Goal: Task Accomplishment & Management: Use online tool/utility

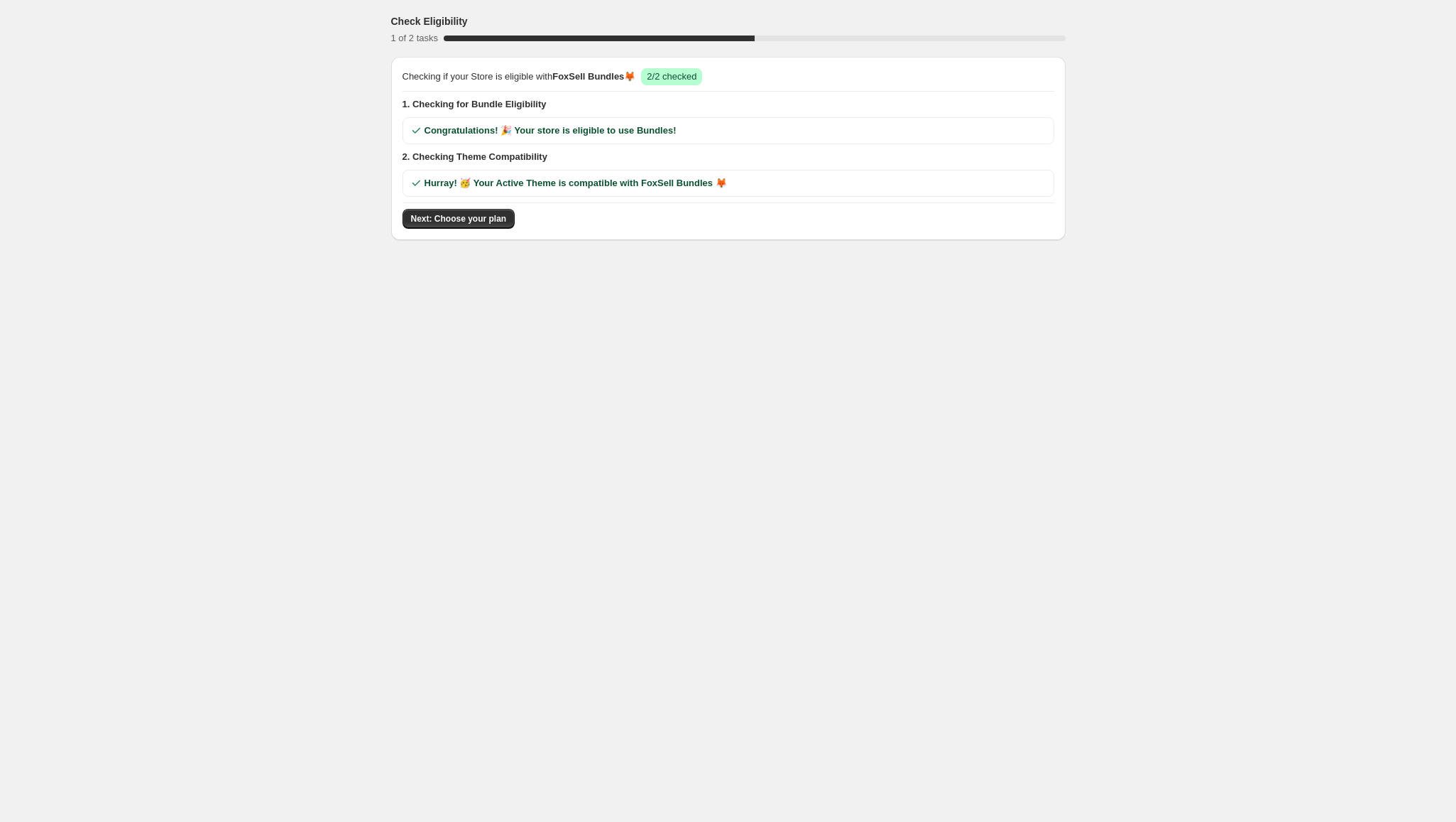
click at [480, 221] on span "Next: Choose your plan" at bounding box center [459, 219] width 95 height 11
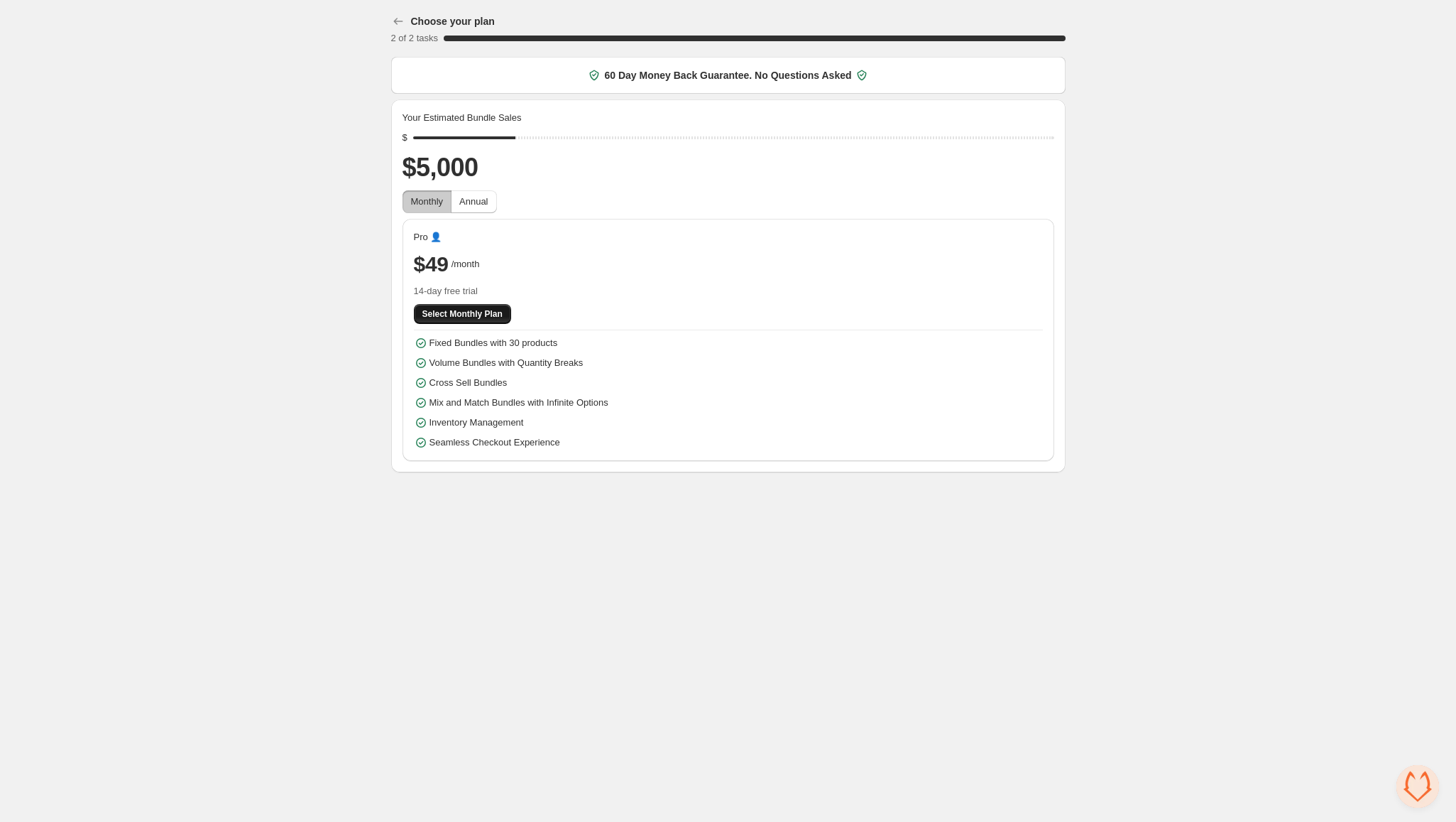
click at [499, 317] on button "Select Monthly Plan" at bounding box center [463, 313] width 97 height 20
drag, startPoint x: 472, startPoint y: 287, endPoint x: 375, endPoint y: 296, distance: 97.4
click at [375, 296] on div "Choose your plan 2 of 2 tasks 100 % 60 Day Money Back Guarantee. No Questions A…" at bounding box center [728, 239] width 709 height 478
click at [293, 360] on div "Choose your plan 2 of 2 tasks 100 % 60 Day Money Back Guarantee. No Questions A…" at bounding box center [728, 239] width 1456 height 478
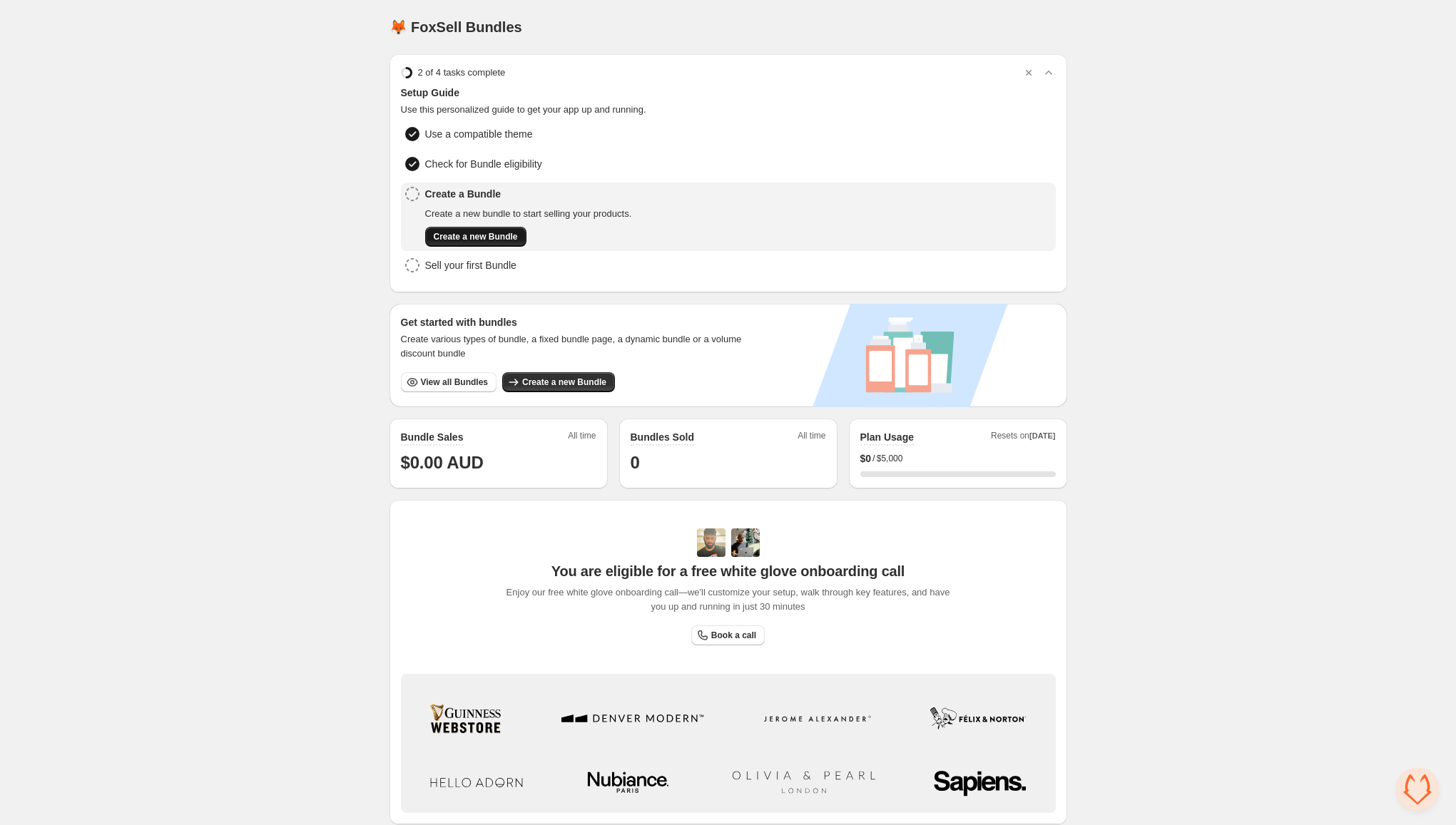
click at [477, 239] on span "Create a new Bundle" at bounding box center [475, 237] width 84 height 11
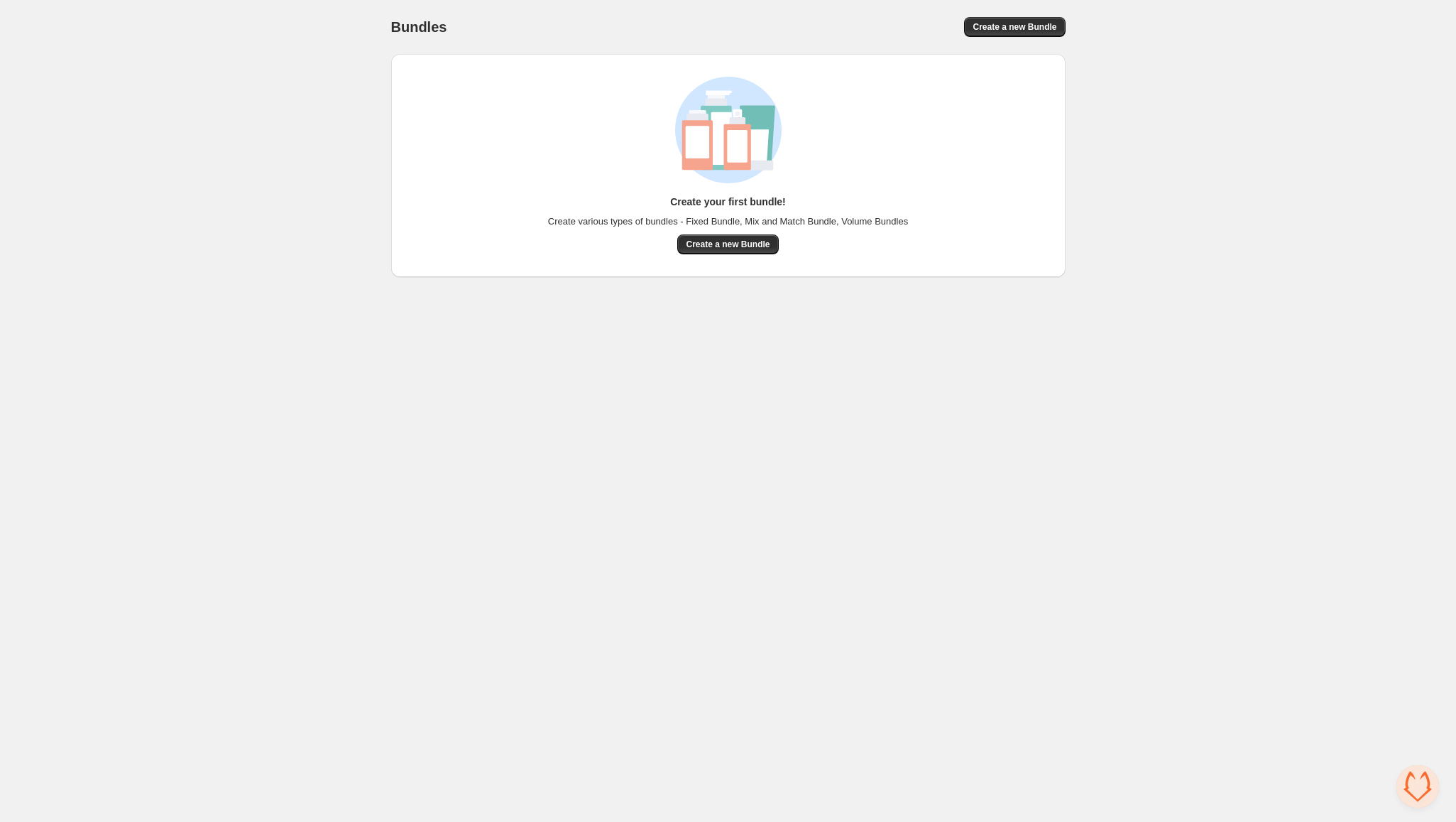
click at [775, 253] on div "Create your first bundle! Create various types of bundles - Fixed Bundle, Mix a…" at bounding box center [727, 224] width 360 height 59
click at [759, 245] on span "Create a new Bundle" at bounding box center [728, 244] width 84 height 11
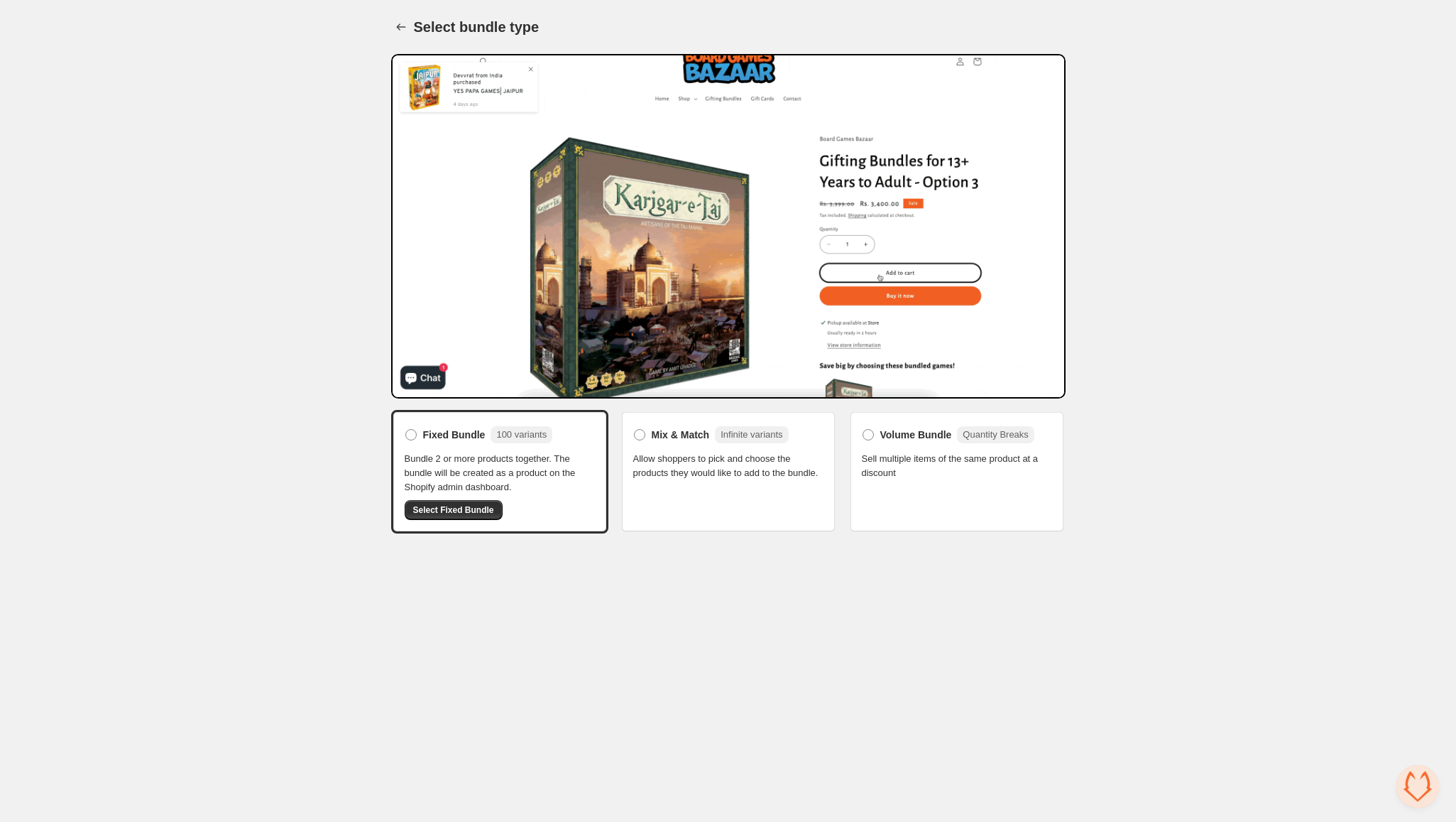
click at [752, 505] on div "Mix & Match Infinite variants Allow shoppers to pick and choose the products th…" at bounding box center [729, 471] width 218 height 123
click at [664, 437] on span "Mix & Match" at bounding box center [680, 434] width 58 height 14
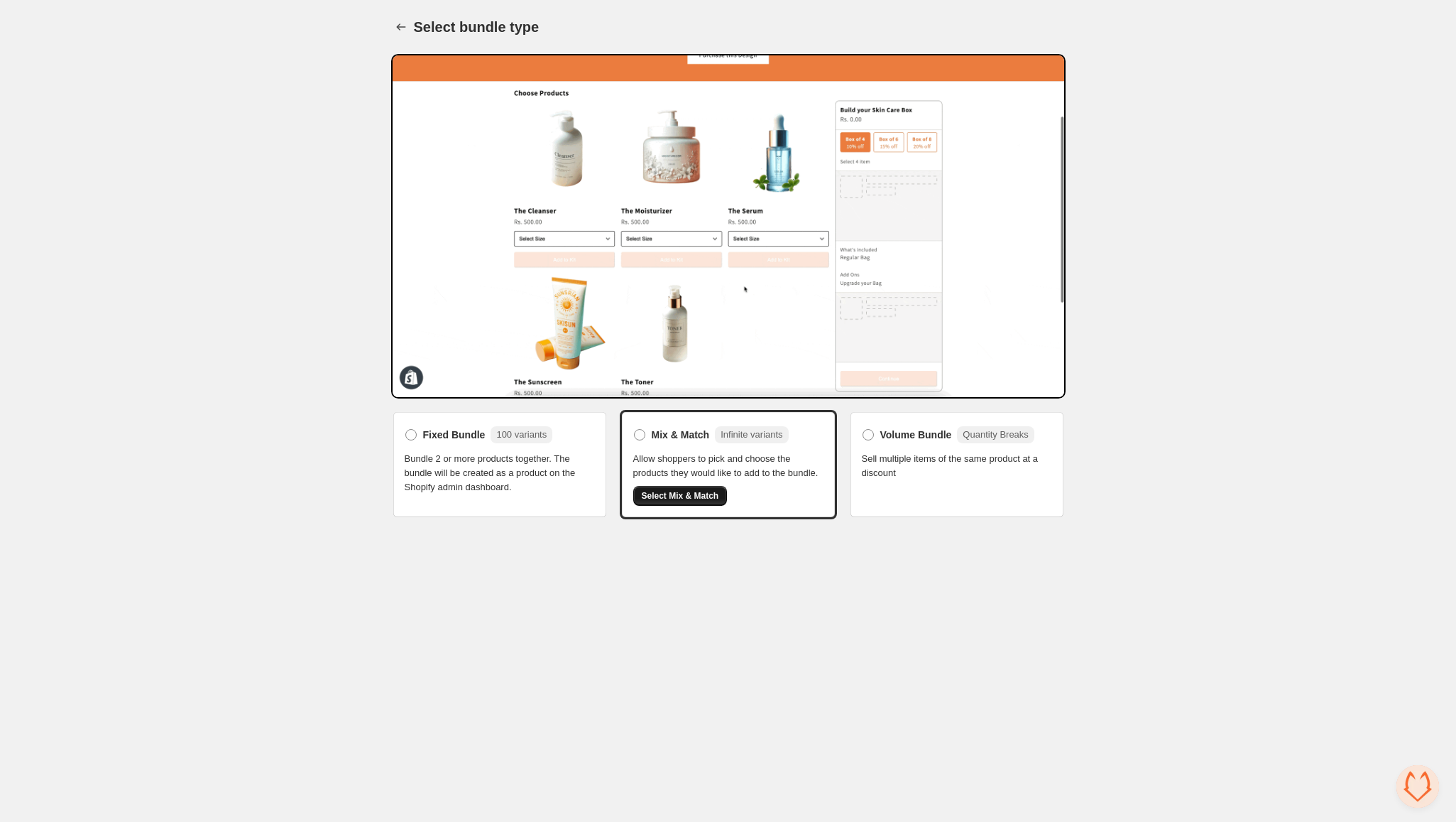
click at [711, 493] on span "Select Mix & Match" at bounding box center [680, 495] width 77 height 11
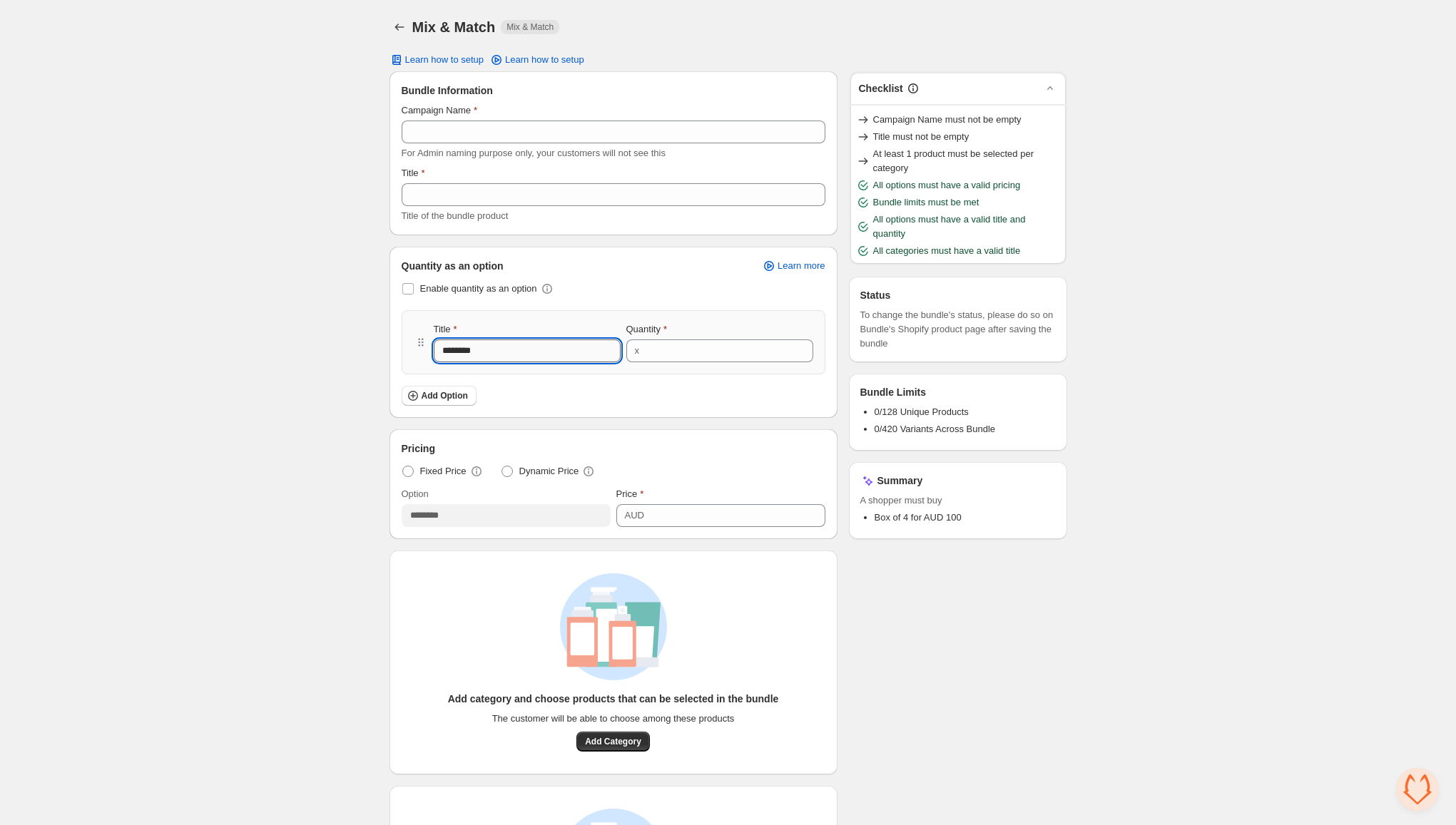
click at [534, 348] on input "********" at bounding box center [526, 351] width 187 height 23
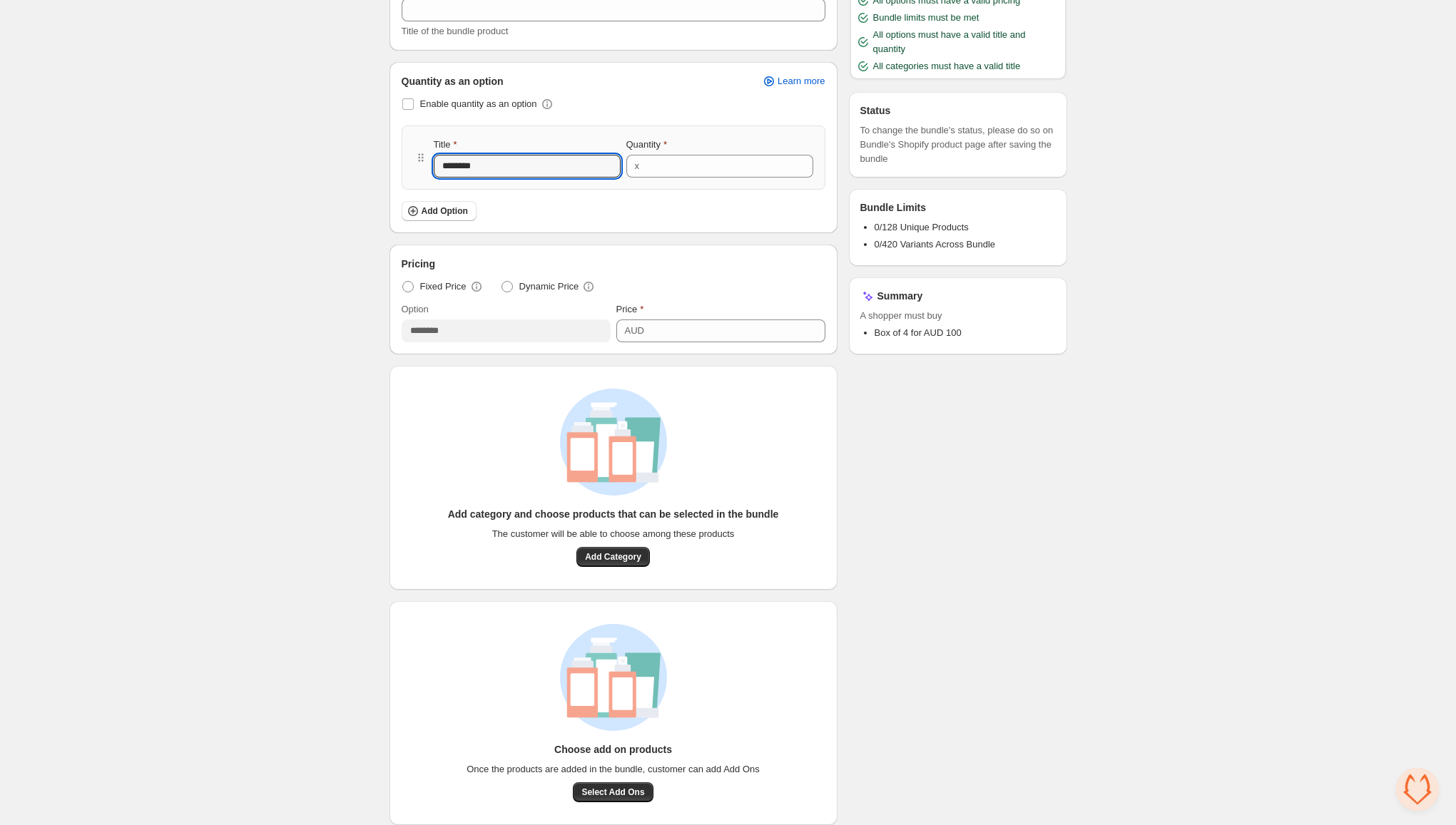
scroll to position [196, 0]
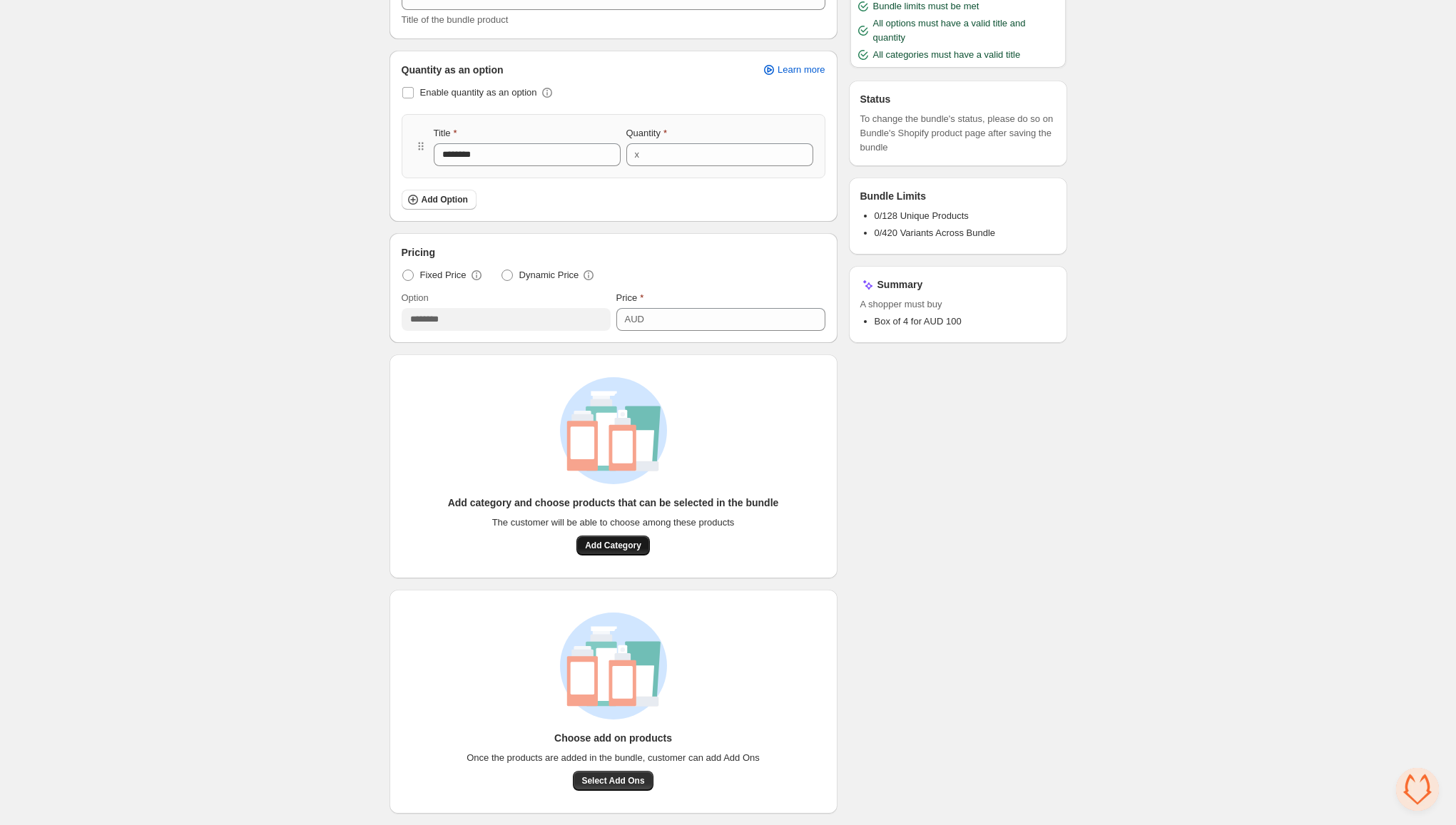
click at [589, 543] on span "Add Category" at bounding box center [612, 545] width 57 height 11
click at [464, 201] on span "Add Option" at bounding box center [445, 199] width 46 height 11
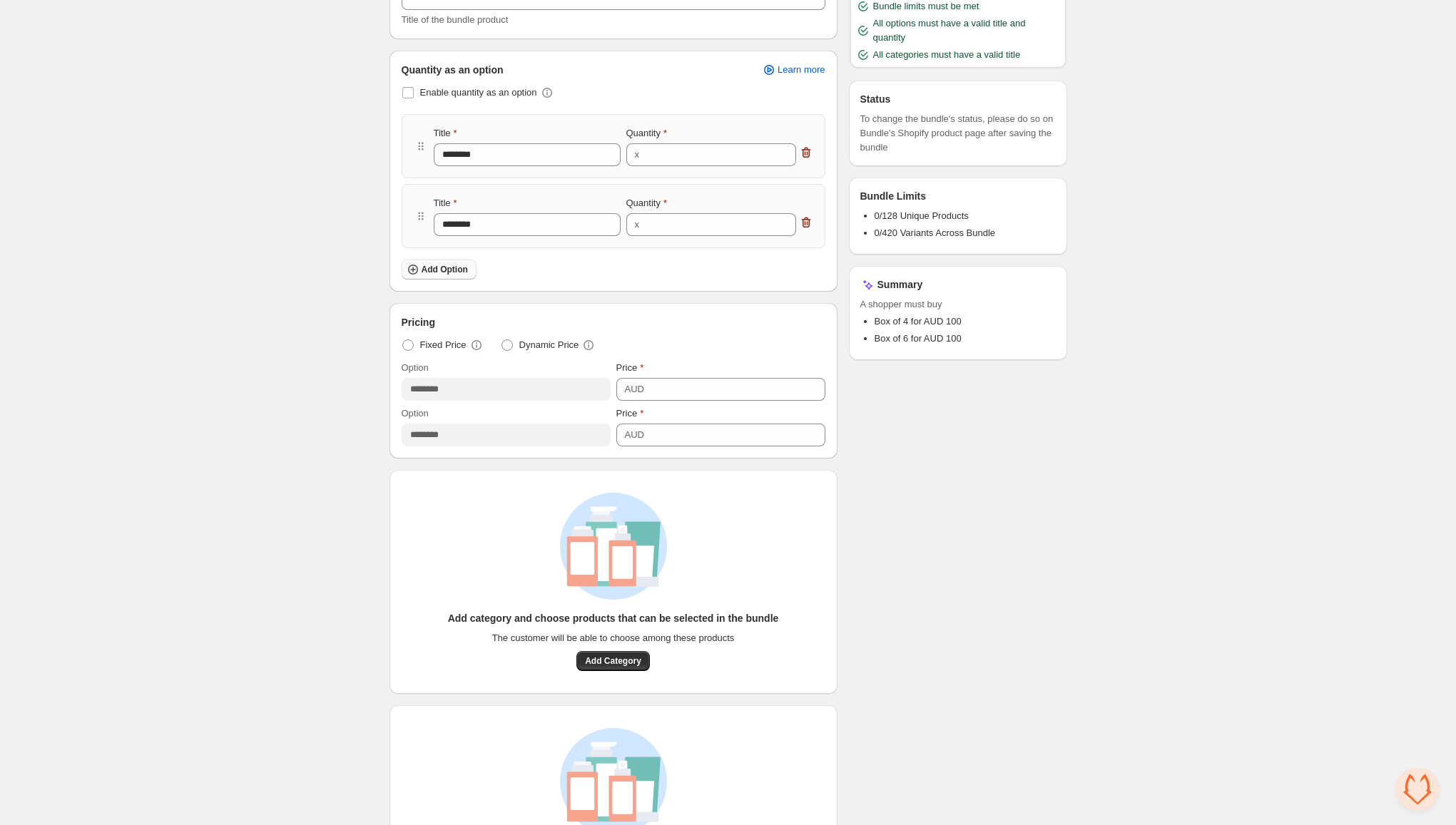
click at [461, 264] on span "Add Option" at bounding box center [445, 269] width 46 height 11
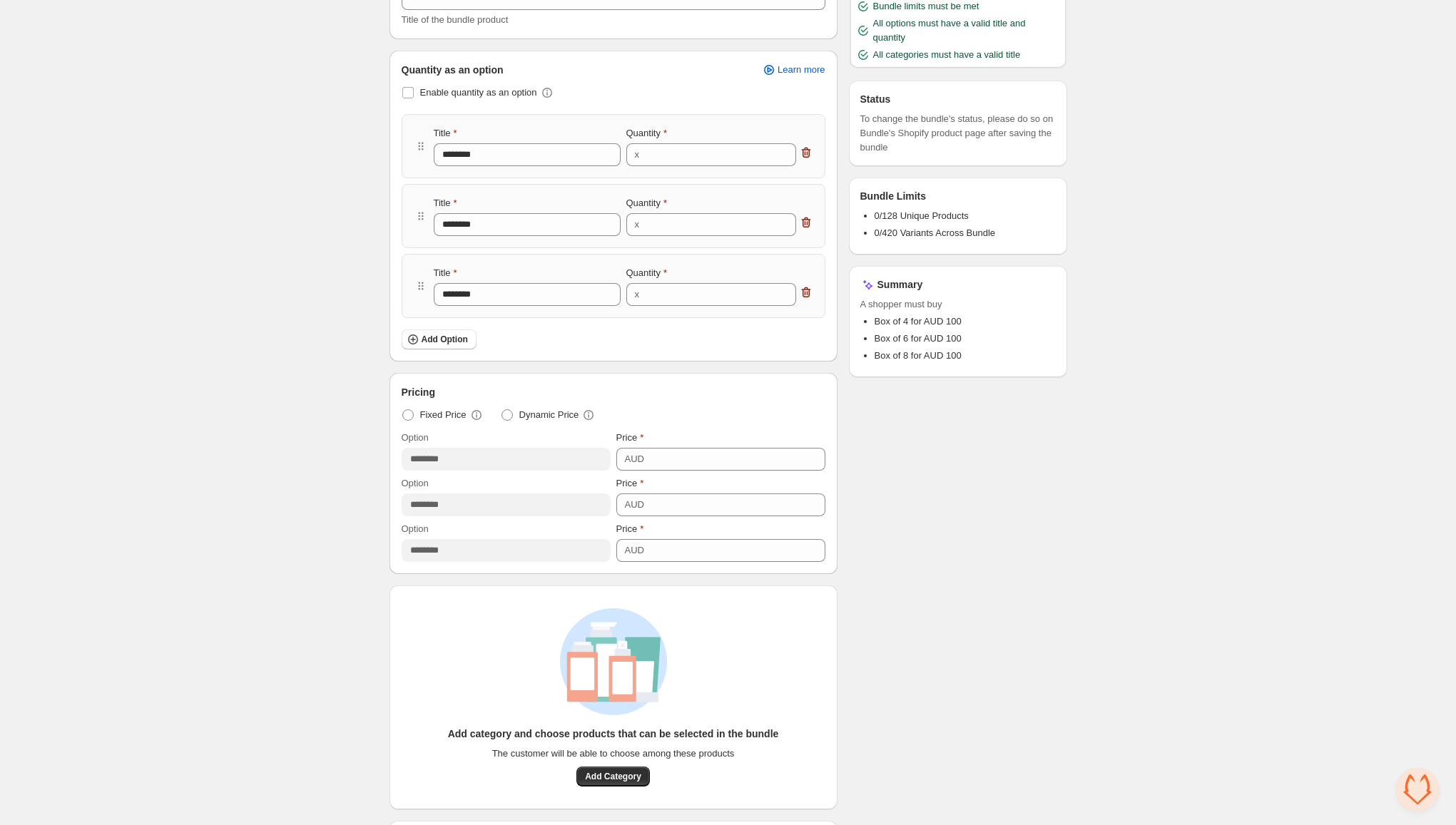
click at [748, 141] on div "Quantity x *" at bounding box center [719, 147] width 187 height 40
click at [735, 147] on input "*" at bounding box center [708, 155] width 131 height 23
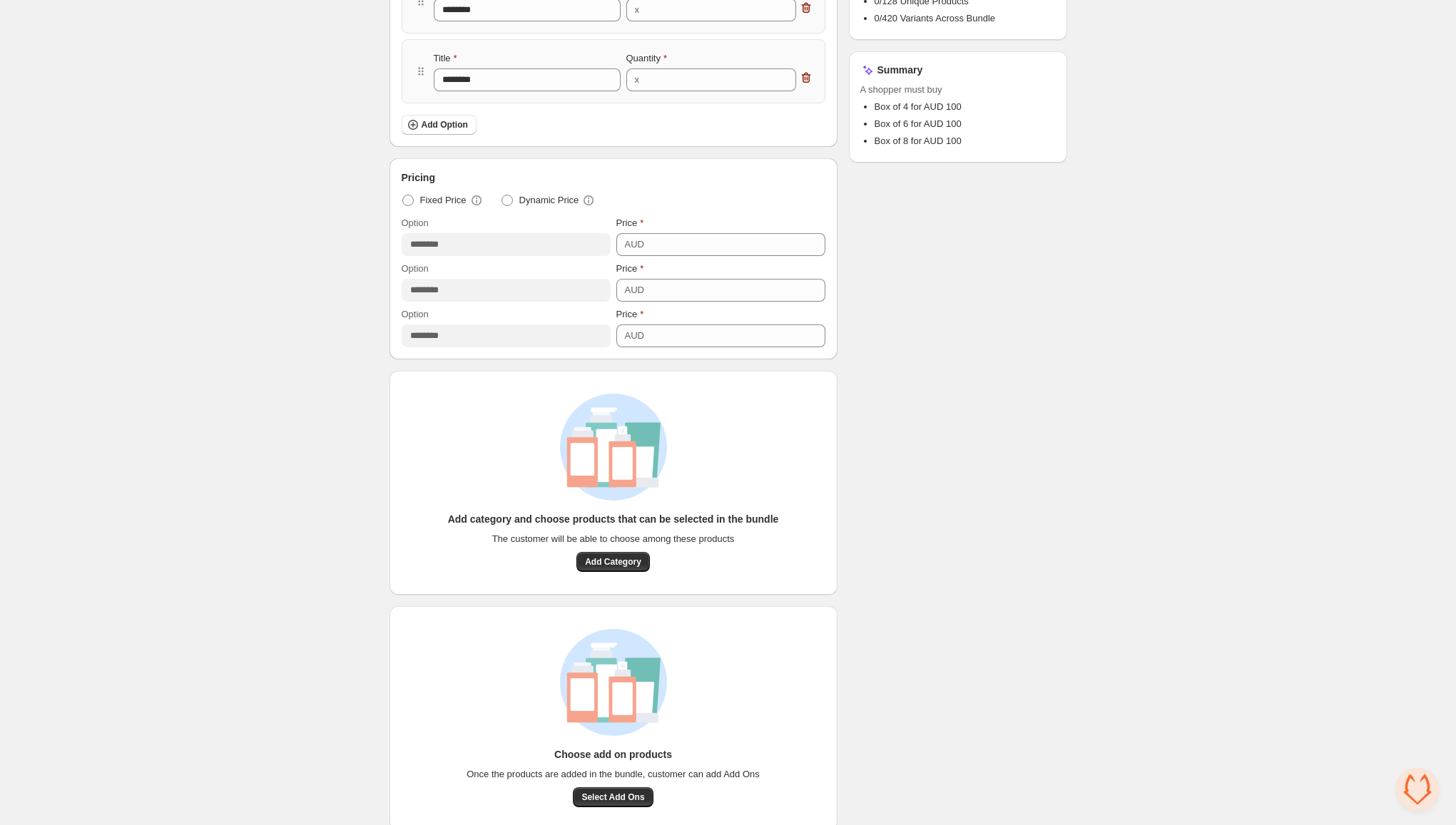
scroll to position [427, 0]
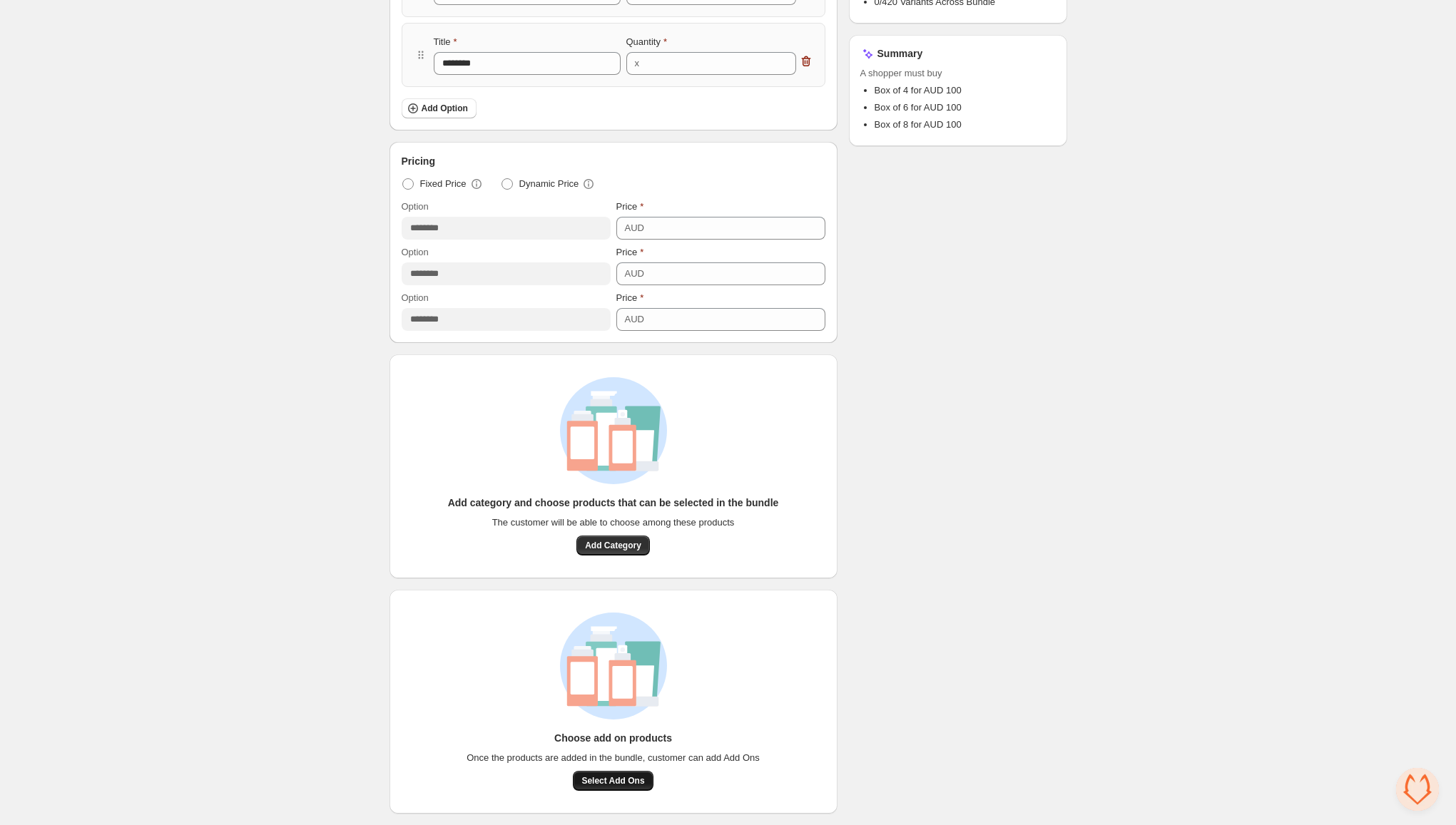
click at [624, 784] on span "Select Add Ons" at bounding box center [612, 781] width 62 height 11
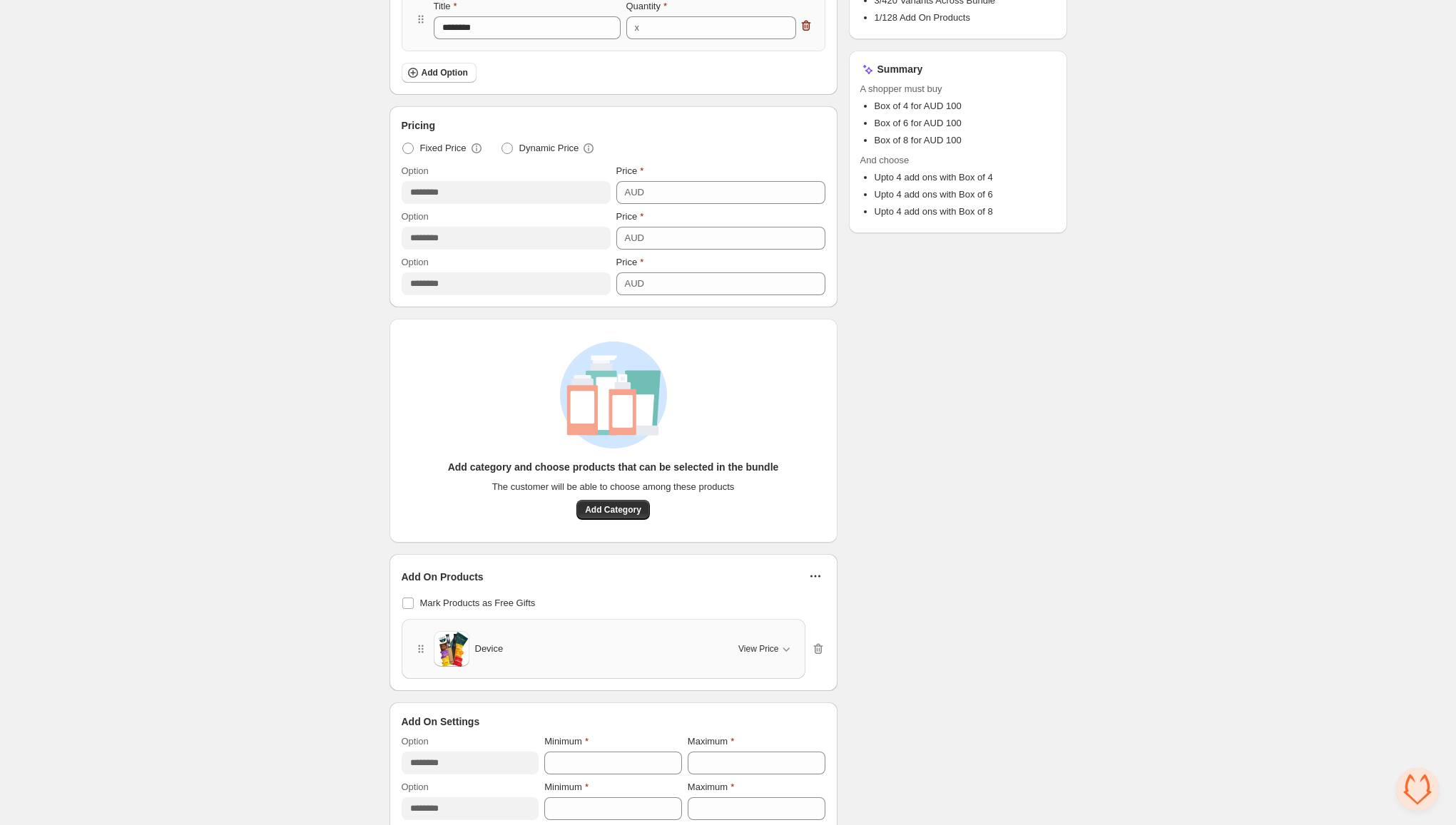
scroll to position [526, 0]
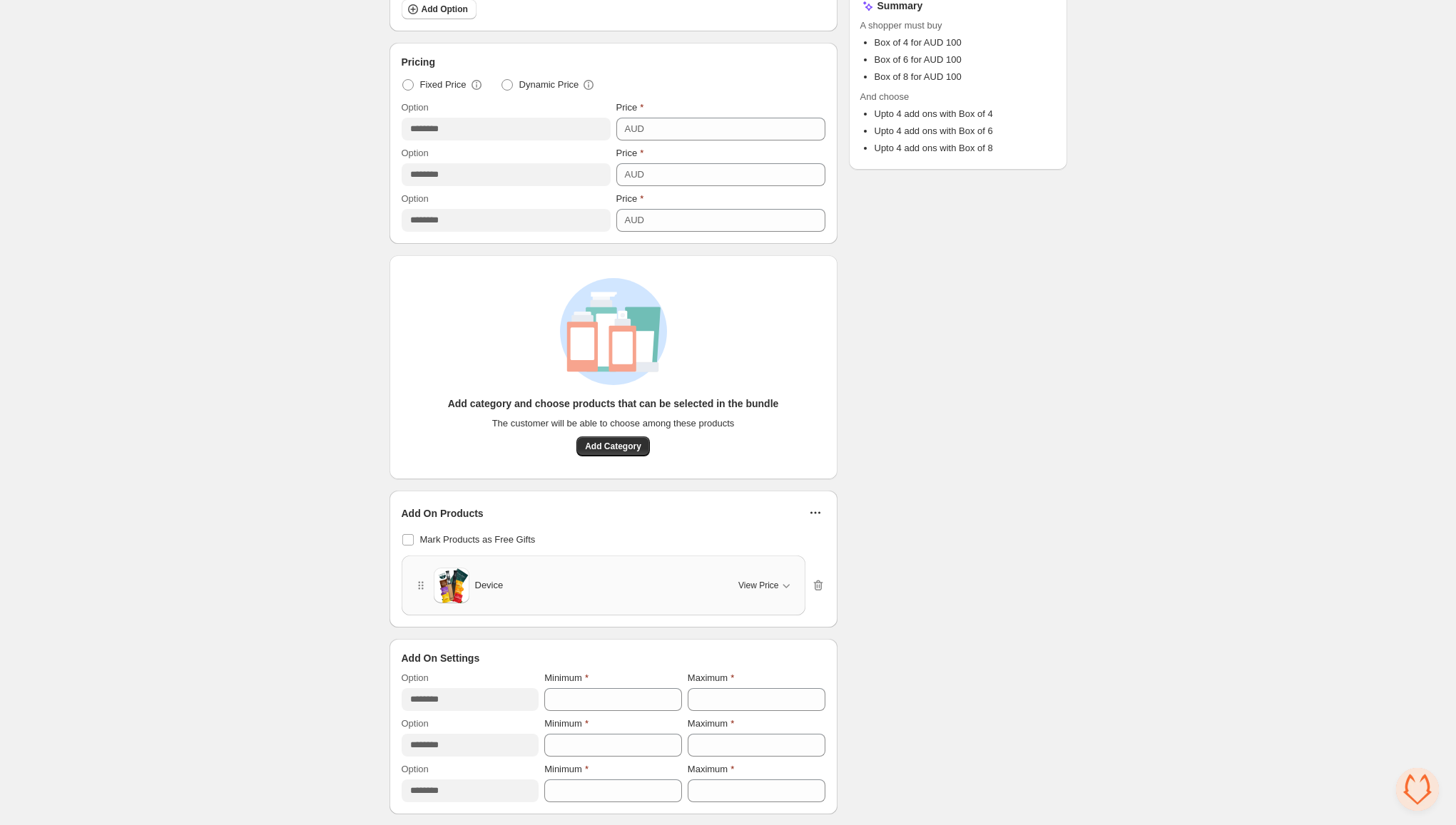
click at [659, 589] on div "Device" at bounding box center [566, 584] width 304 height 35
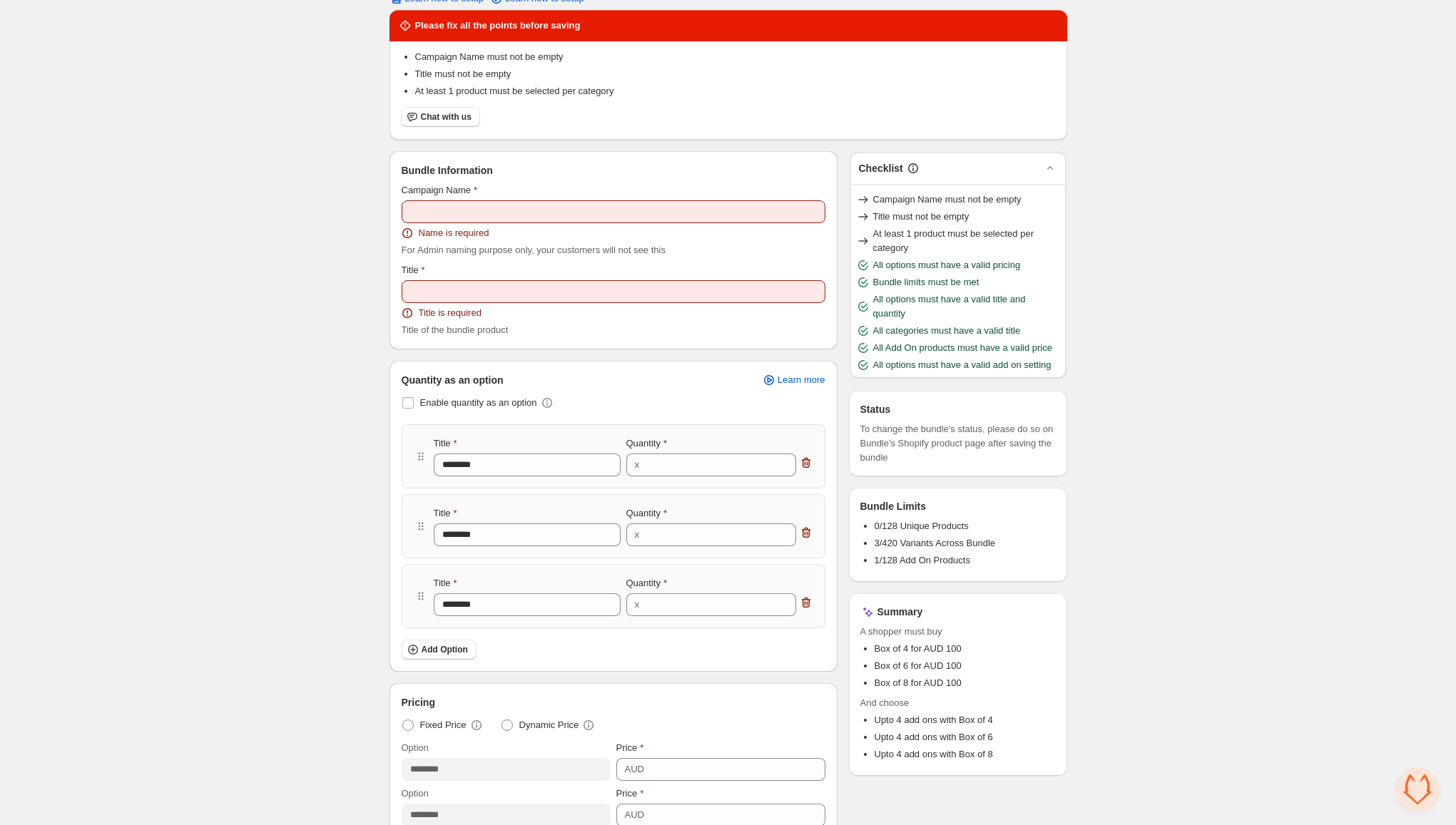
scroll to position [0, 0]
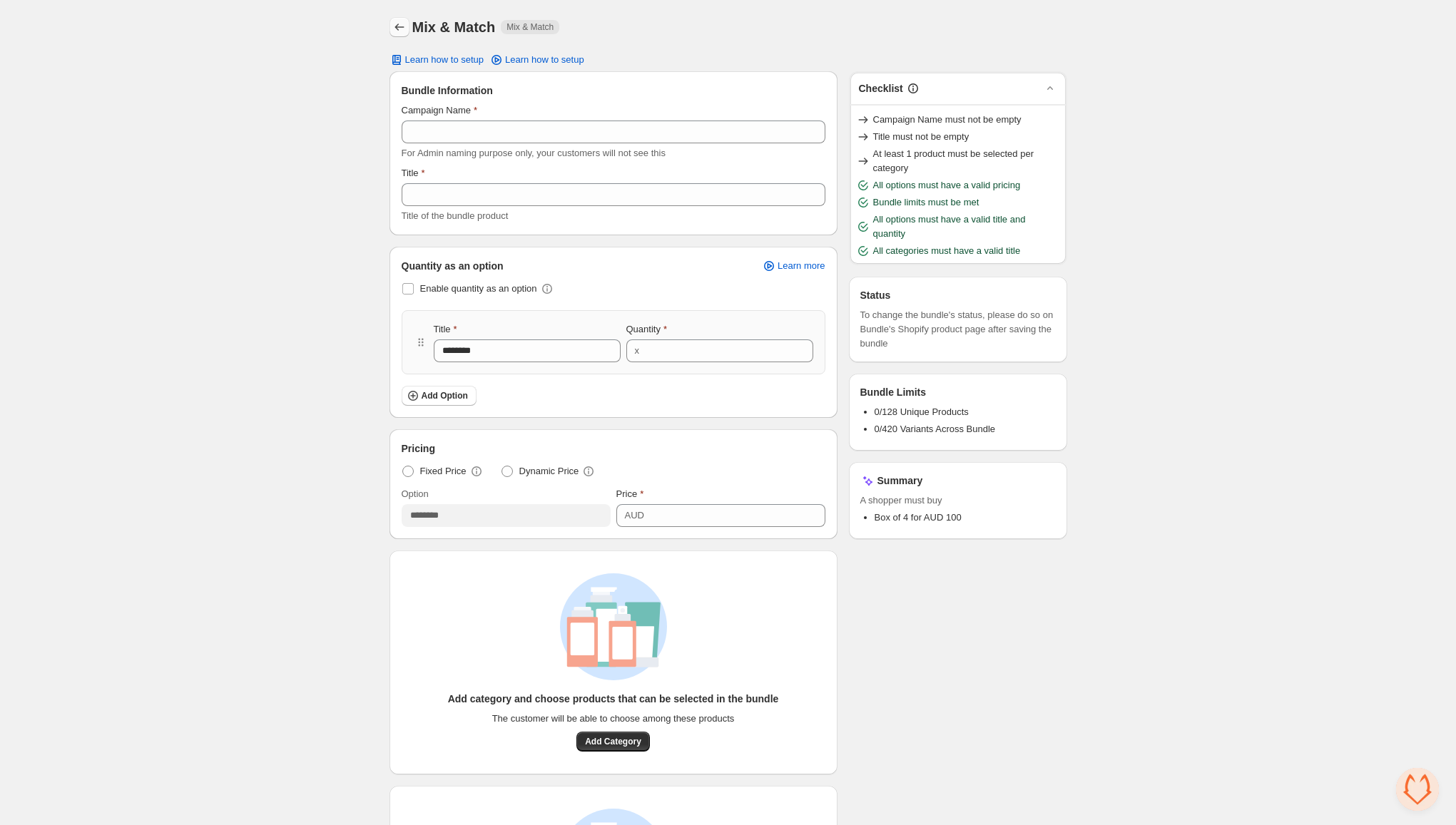
click at [397, 24] on icon "Back" at bounding box center [399, 27] width 14 height 14
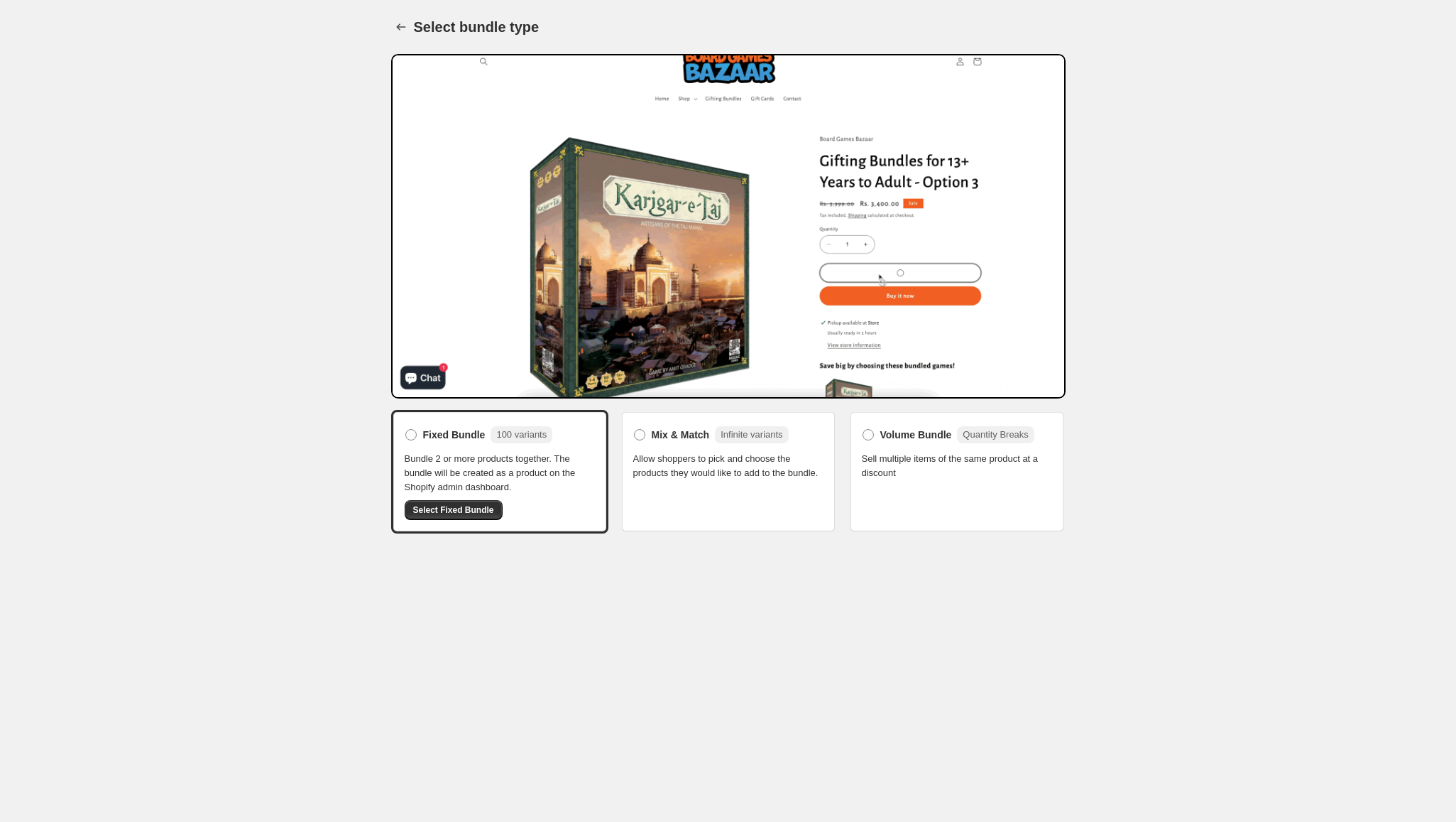
click at [875, 430] on label "Volume Bundle Quantity Breaks" at bounding box center [947, 434] width 173 height 23
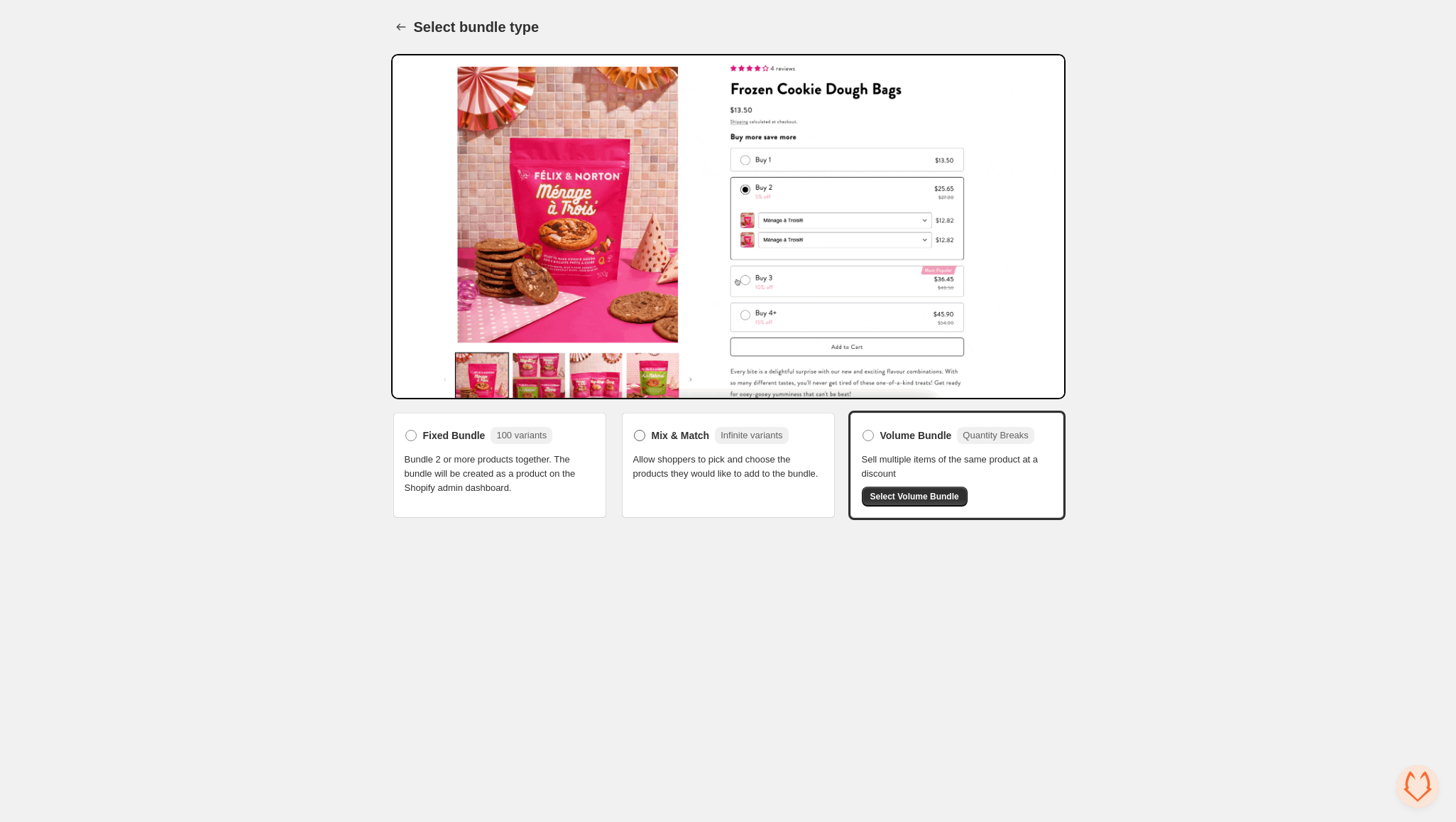
click at [651, 424] on label "Mix & Match Infinite variants" at bounding box center [711, 435] width 156 height 23
